Goal: Communication & Community: Answer question/provide support

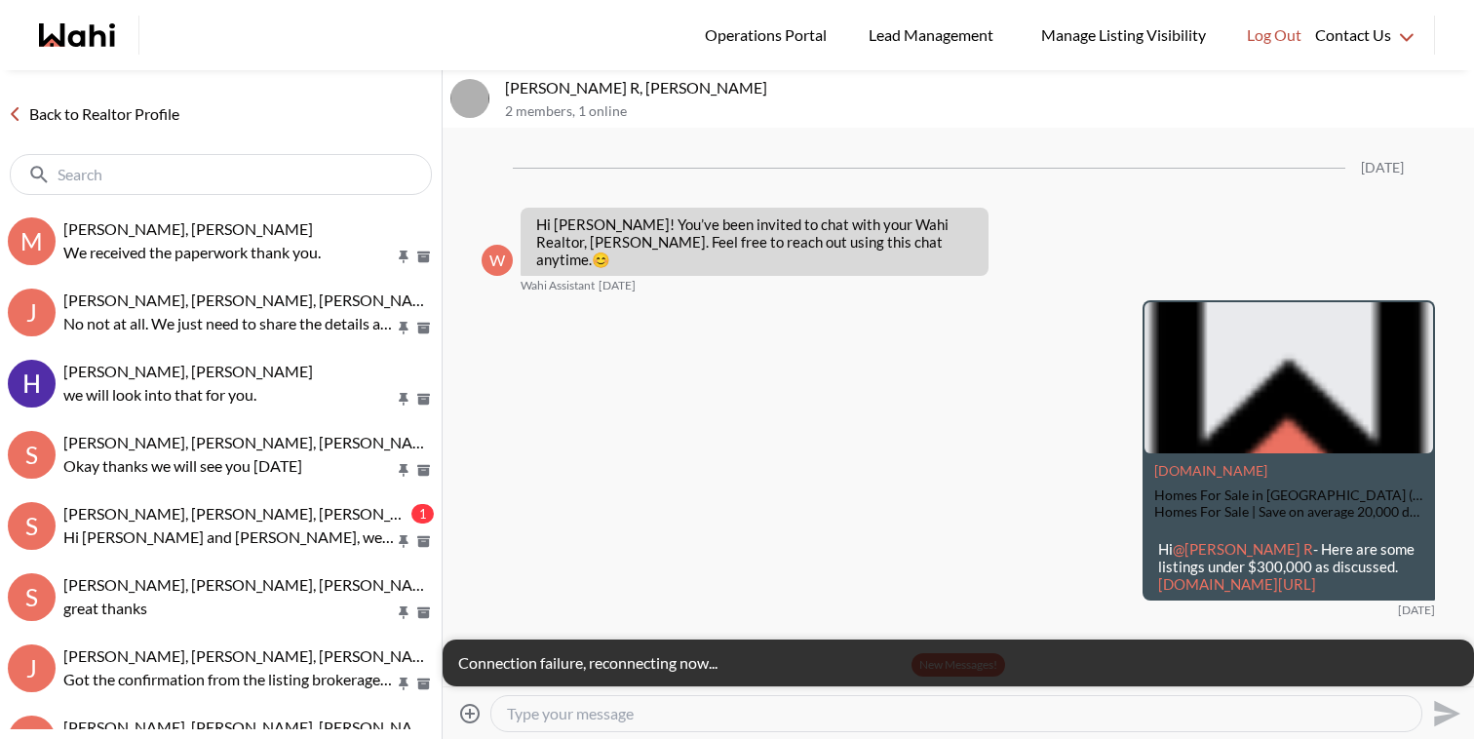
scroll to position [707, 0]
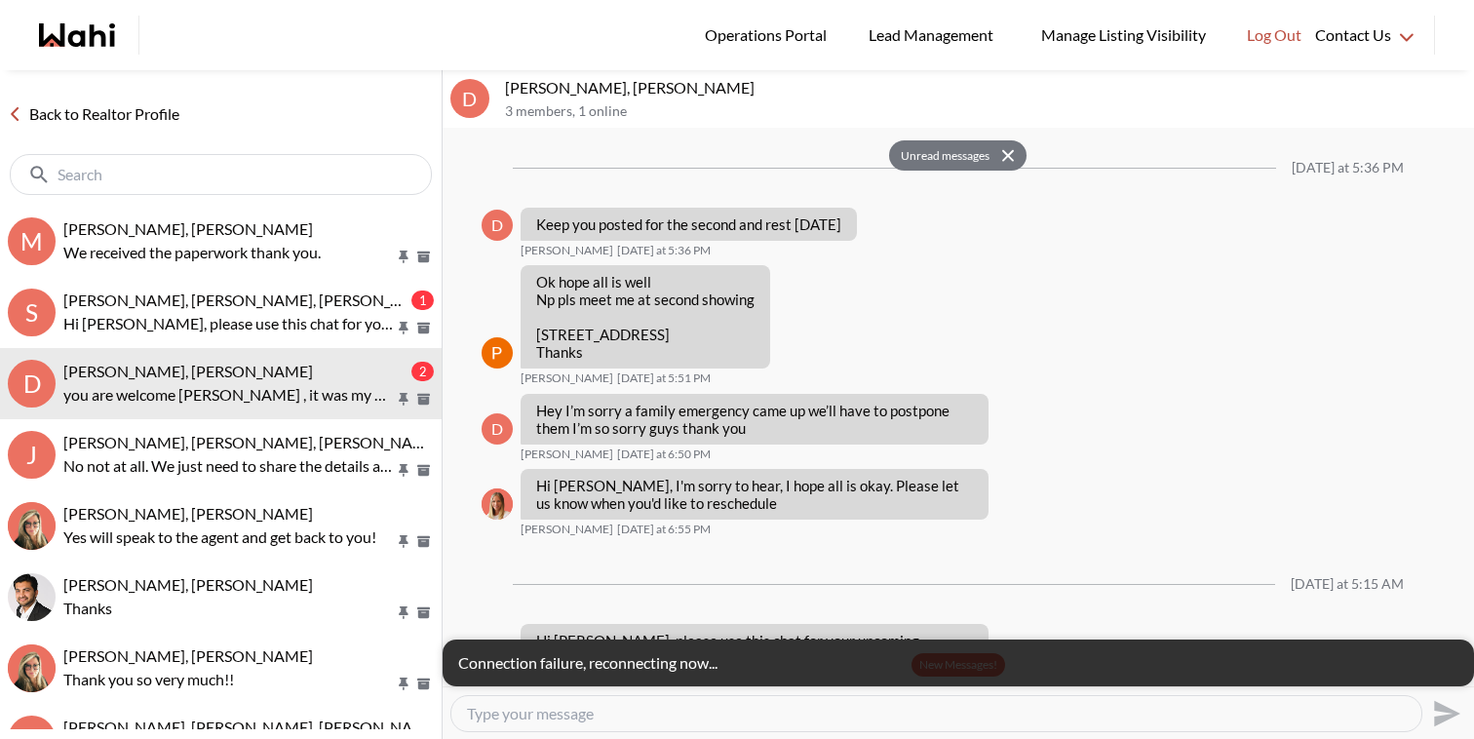
scroll to position [1404, 0]
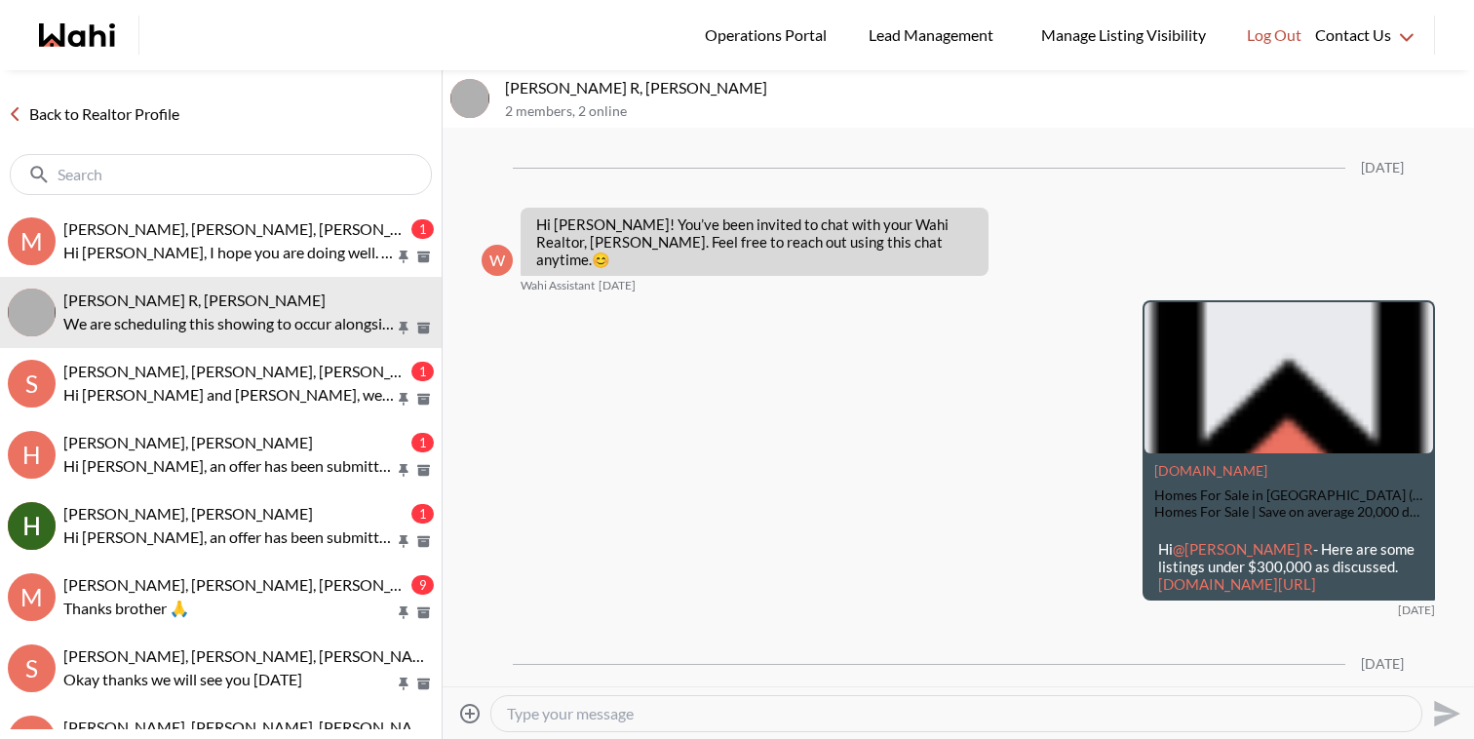
scroll to position [1062, 0]
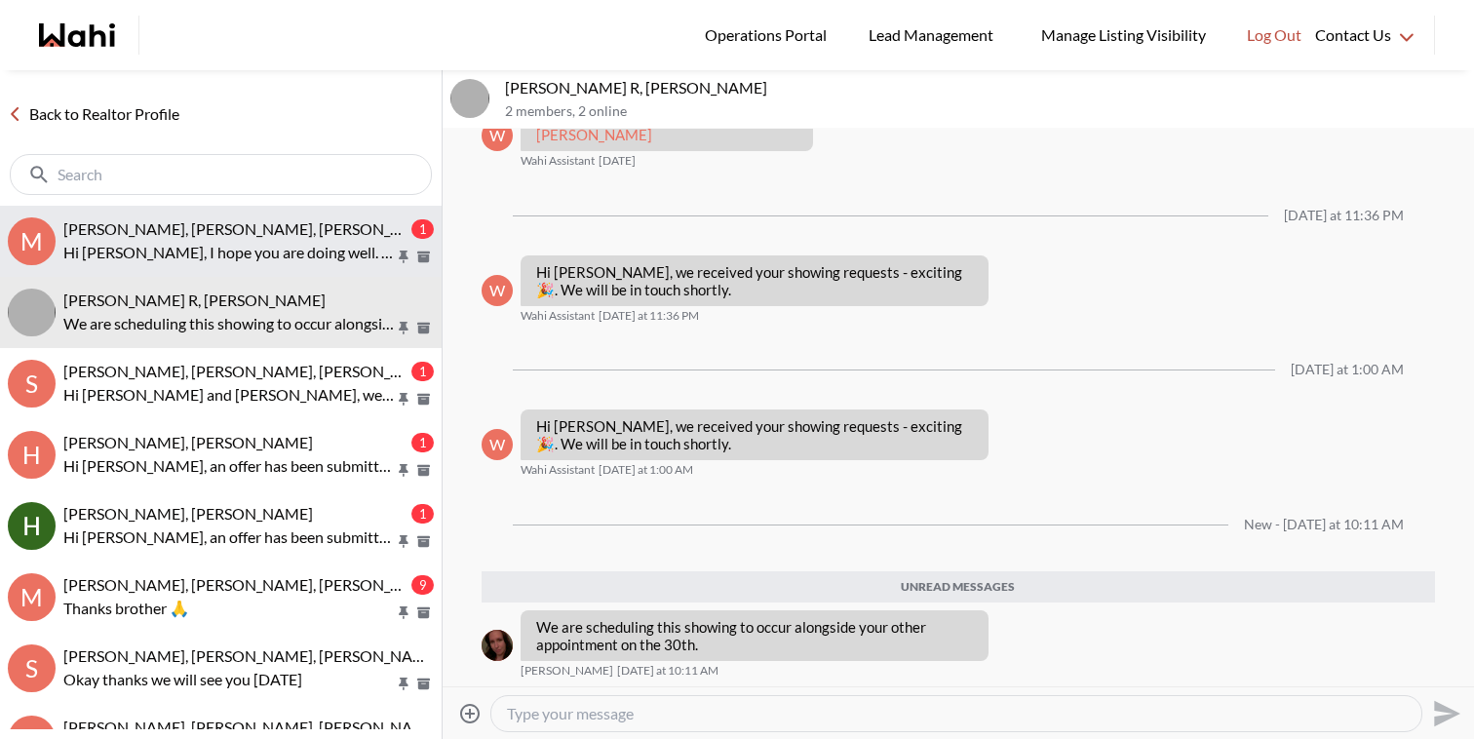
click at [197, 238] on div "Mahad Ahmed, Fatima Mohamoud, Faraz 1 Hi Michelle, I hope you are doing well. M…" at bounding box center [248, 241] width 370 height 45
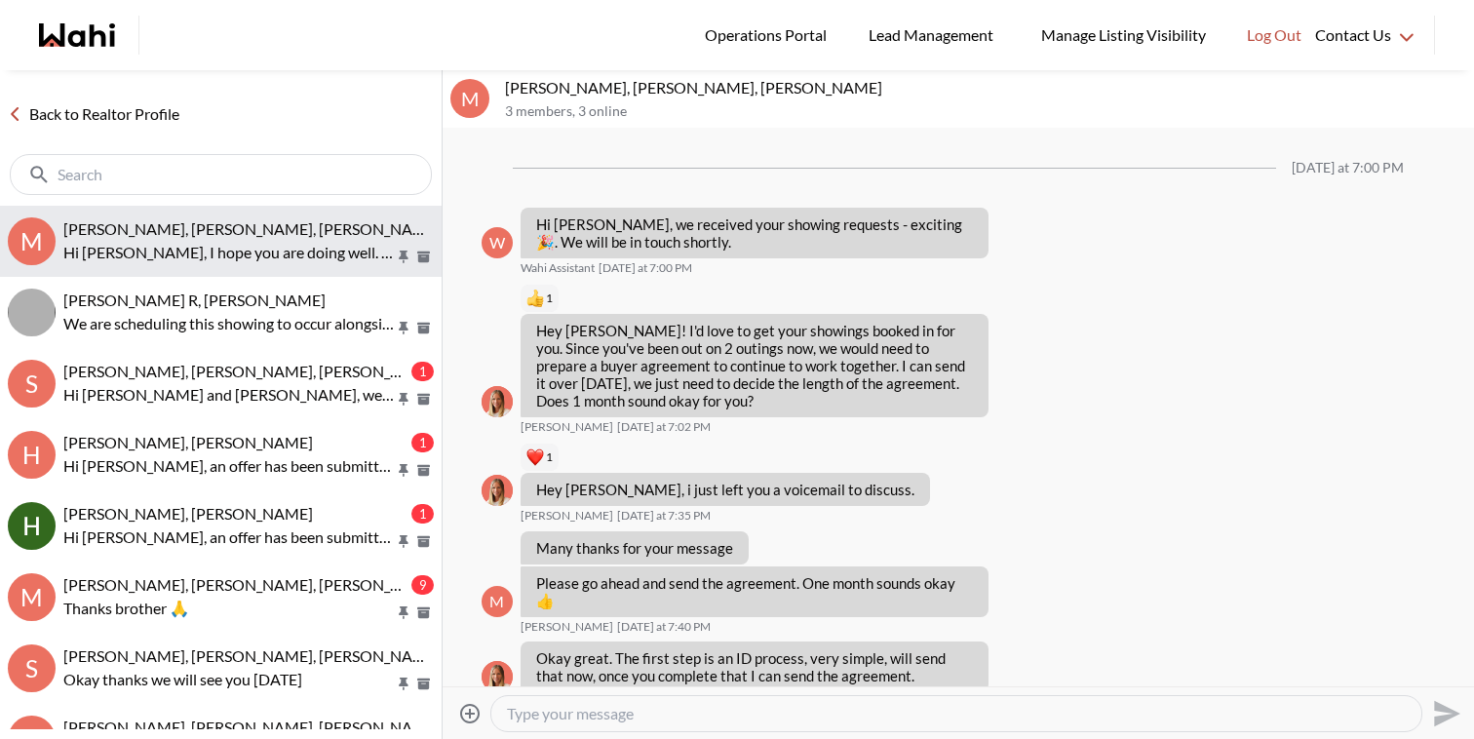
scroll to position [1602, 0]
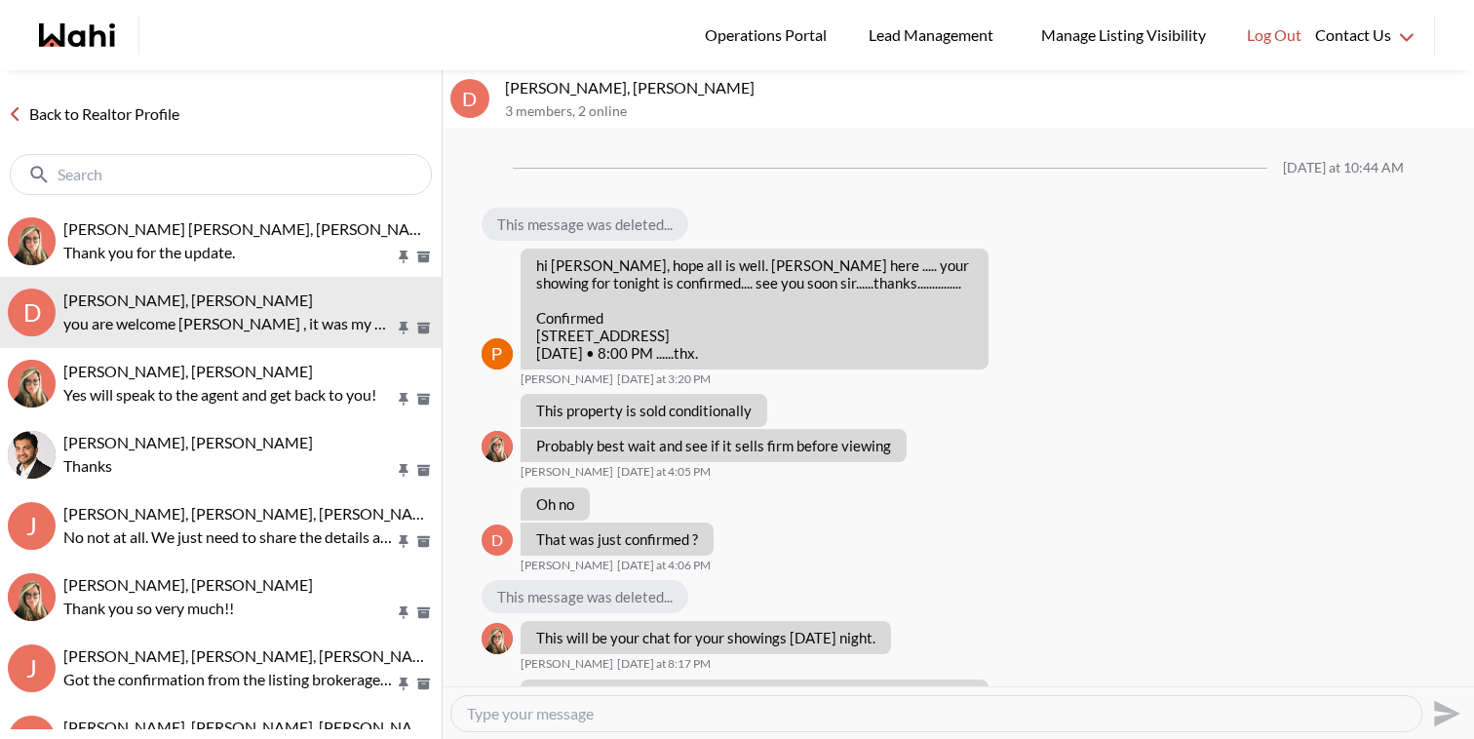
scroll to position [1139, 0]
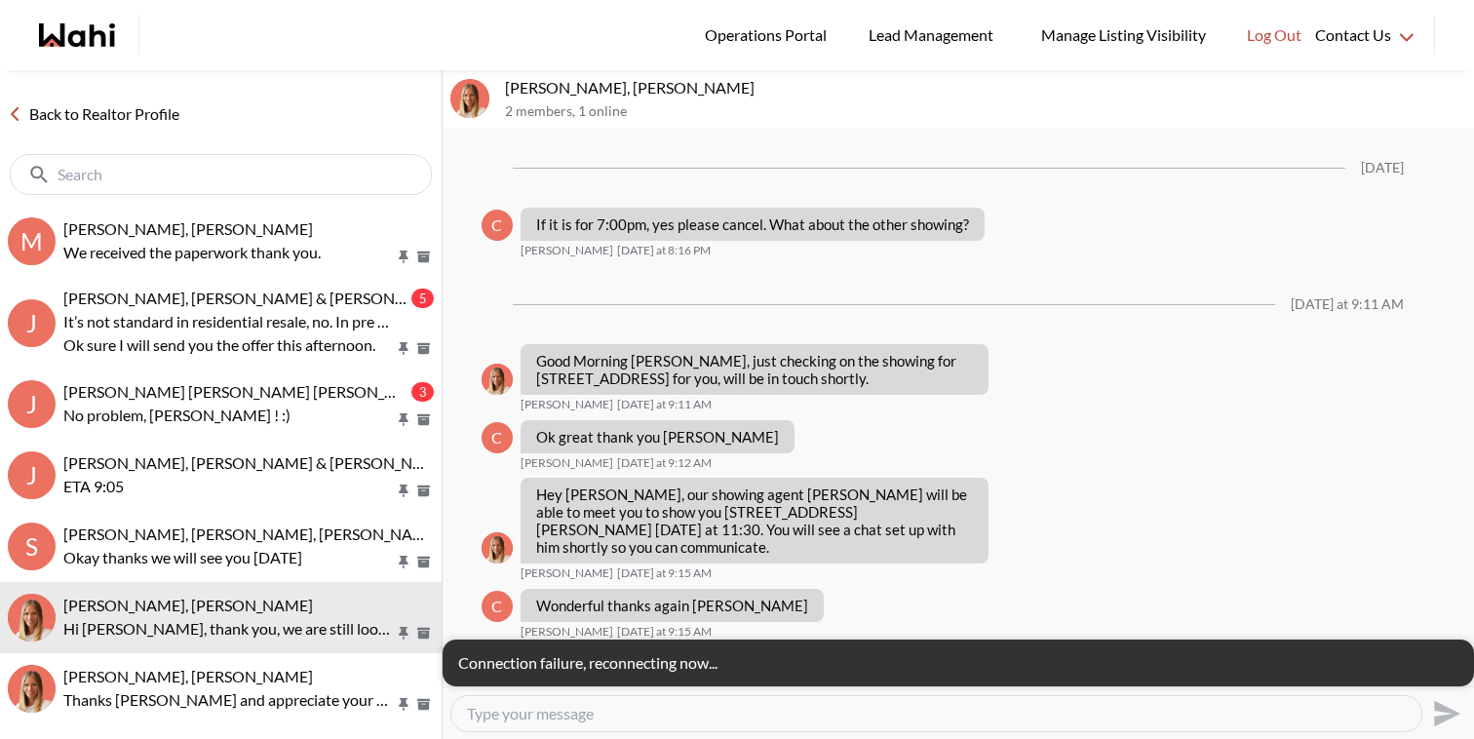
scroll to position [2005, 0]
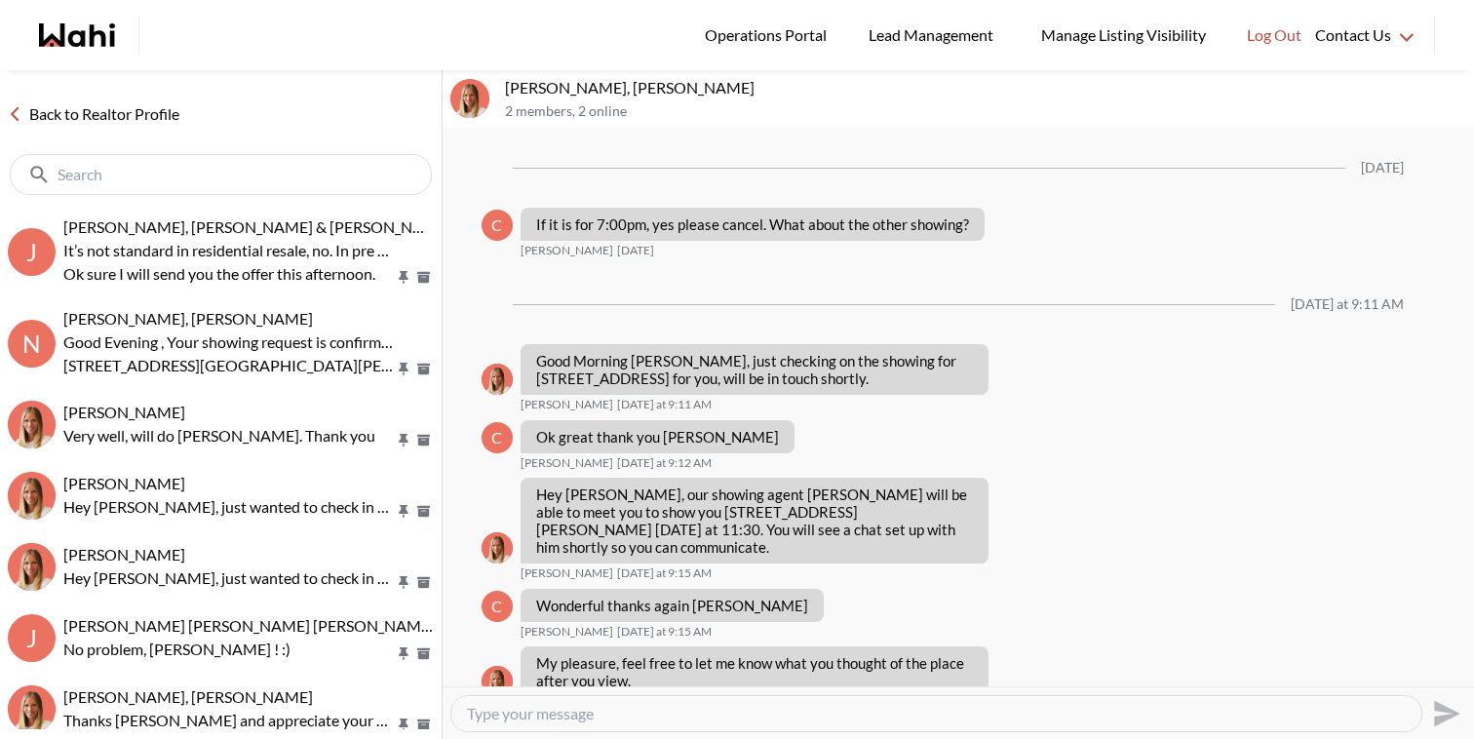
scroll to position [2005, 0]
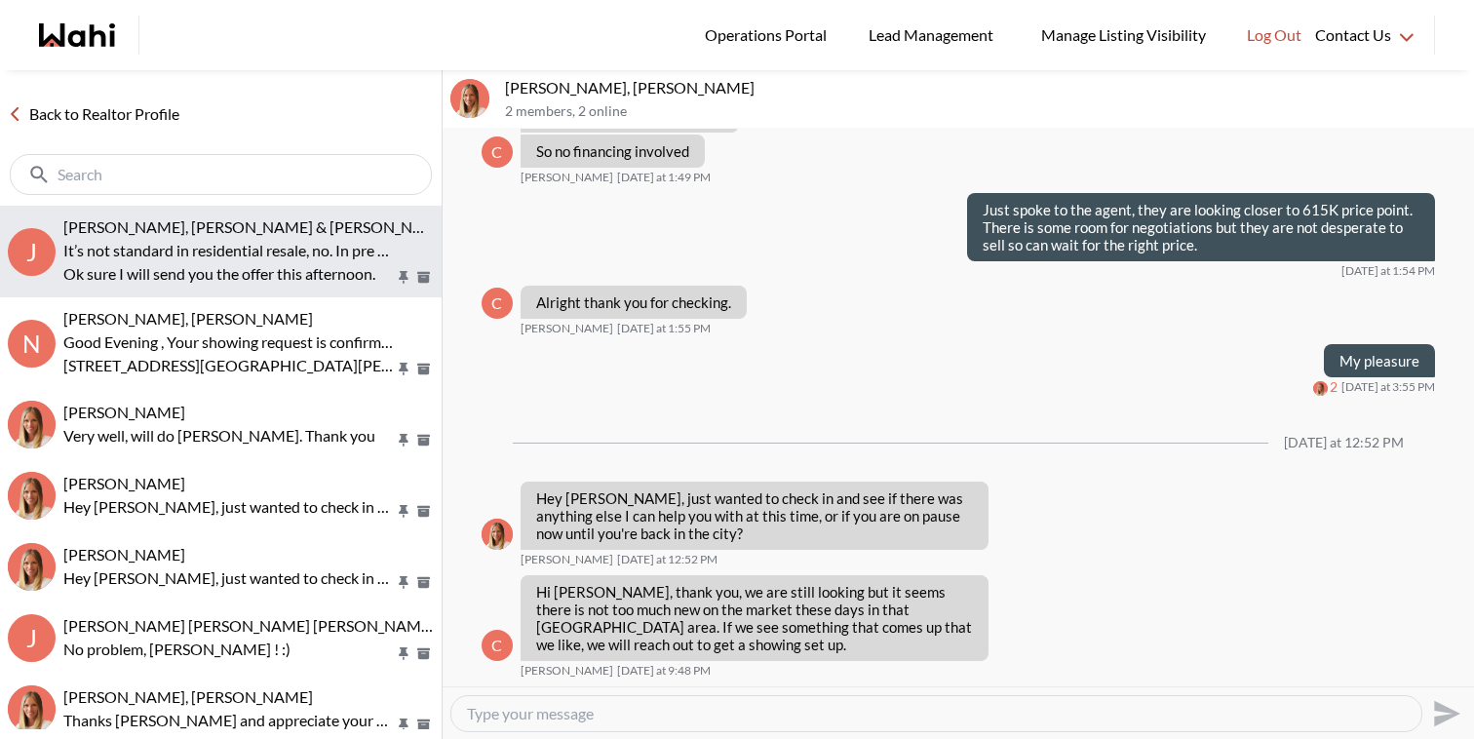
click at [253, 242] on p "It’s not standard in residential resale, no. In pre construction yes. You can i…" at bounding box center [228, 250] width 331 height 23
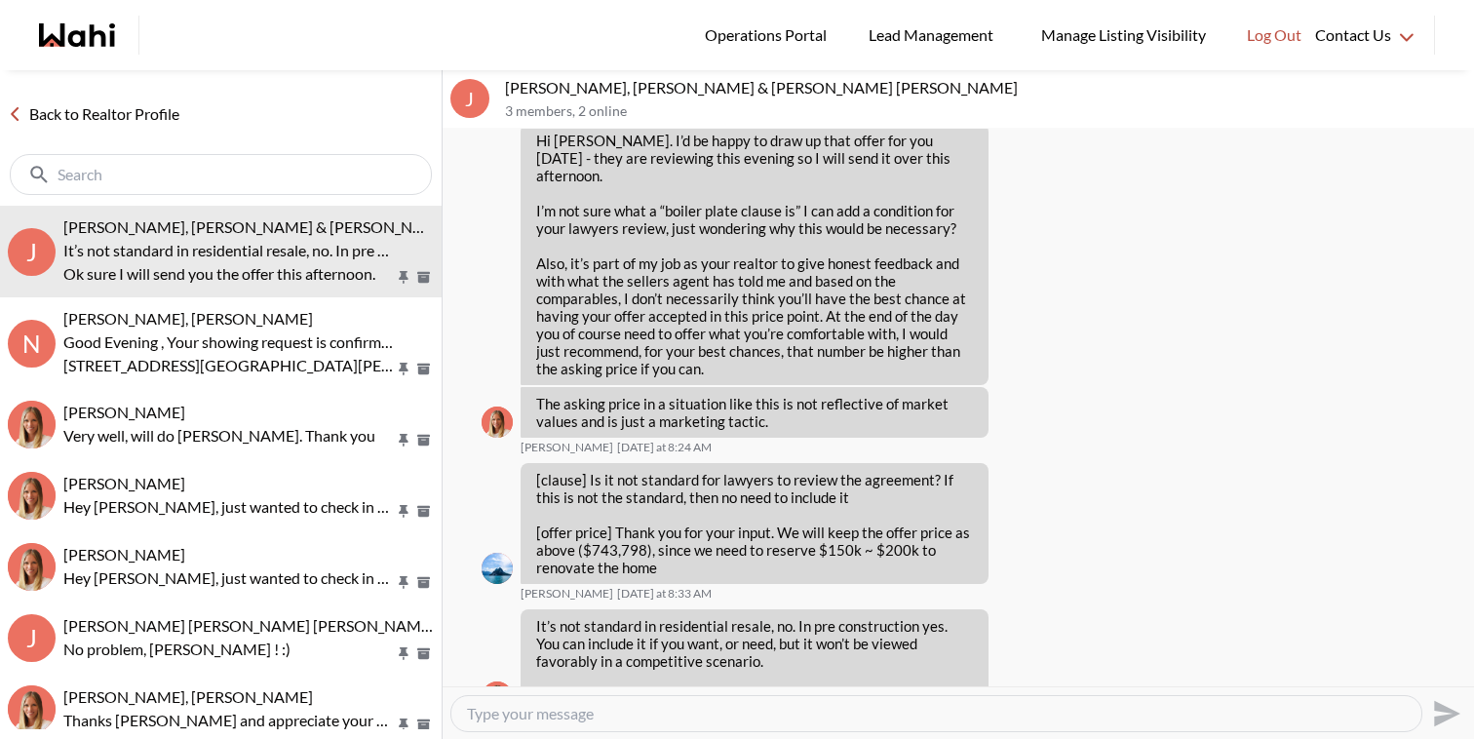
scroll to position [3312, 0]
